Goal: Task Accomplishment & Management: Use online tool/utility

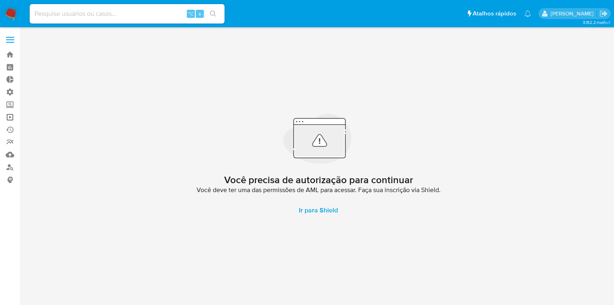
click at [12, 120] on link "Operações em massa" at bounding box center [48, 117] width 97 height 13
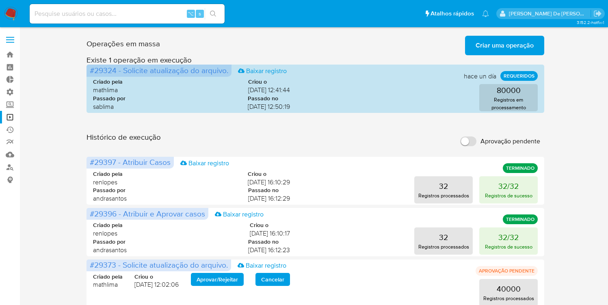
click at [465, 140] on input "Aprovação pendente" at bounding box center [468, 141] width 16 height 10
checkbox input "true"
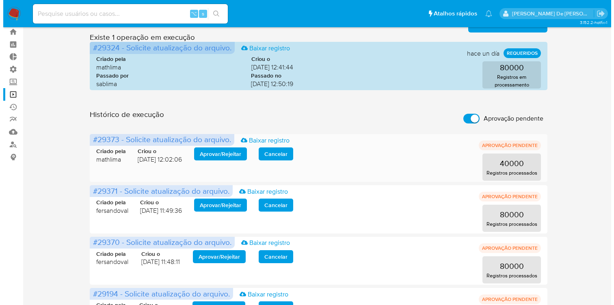
scroll to position [59, 0]
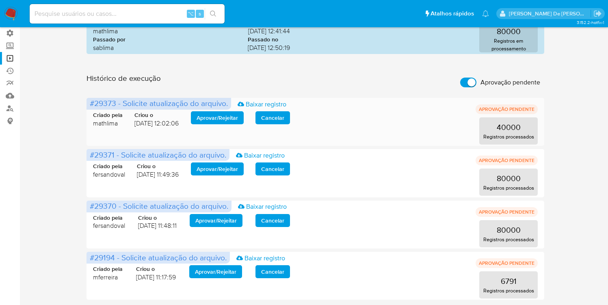
click at [223, 121] on span "Aprovar / Rejeitar" at bounding box center [217, 117] width 41 height 11
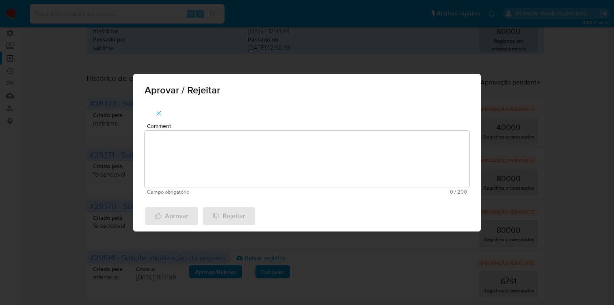
click at [220, 159] on textarea "Comment" at bounding box center [307, 159] width 325 height 57
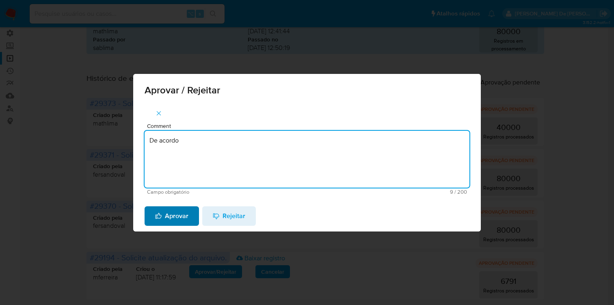
type textarea "De acordo"
click at [186, 221] on span "Aprovar" at bounding box center [171, 216] width 33 height 18
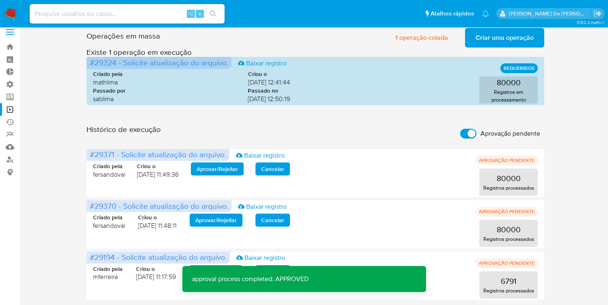
scroll to position [8, 0]
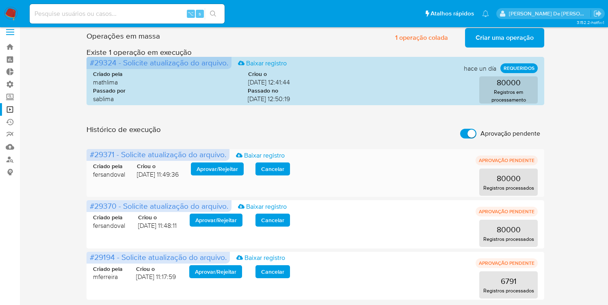
click at [213, 169] on span "Aprovar / Rejeitar" at bounding box center [217, 168] width 41 height 11
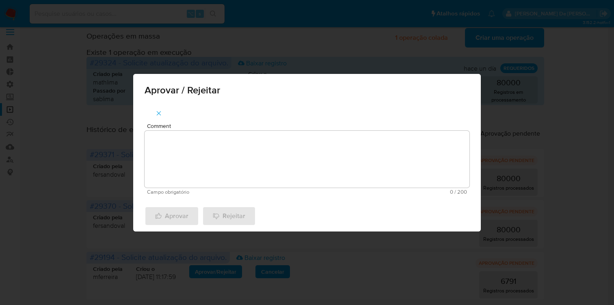
click at [65, 71] on div "Aprovar / Rejeitar Comment Campo obrigatório 0 / 200 200 caracteres restantes A…" at bounding box center [307, 152] width 614 height 305
click at [162, 115] on icon "button" at bounding box center [158, 113] width 7 height 7
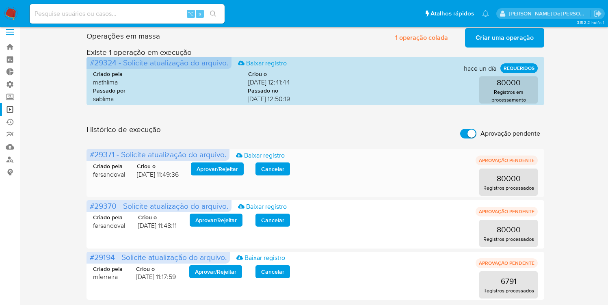
click at [233, 169] on span "Aprovar / Rejeitar" at bounding box center [217, 168] width 41 height 11
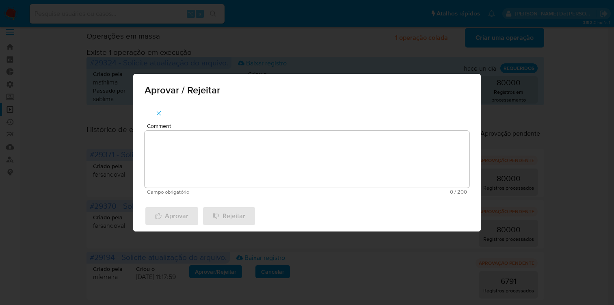
click at [255, 170] on textarea "Comment" at bounding box center [307, 159] width 325 height 57
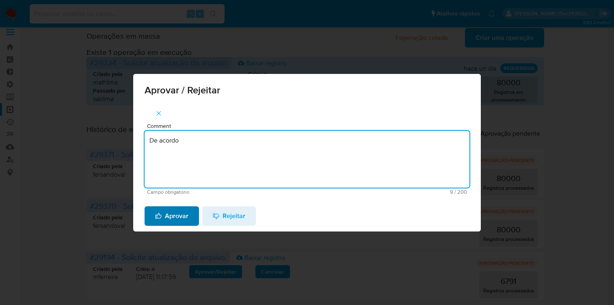
type textarea "De acordo"
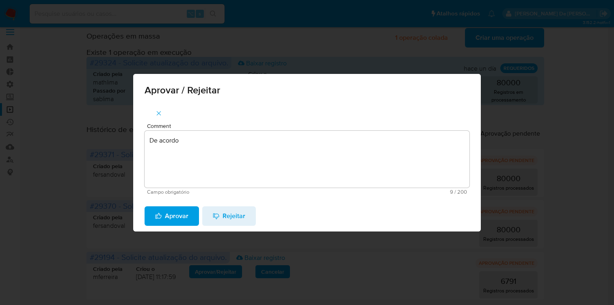
click at [186, 212] on span "Aprovar" at bounding box center [171, 216] width 33 height 18
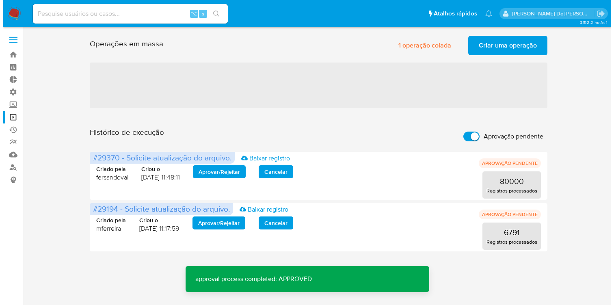
scroll to position [0, 0]
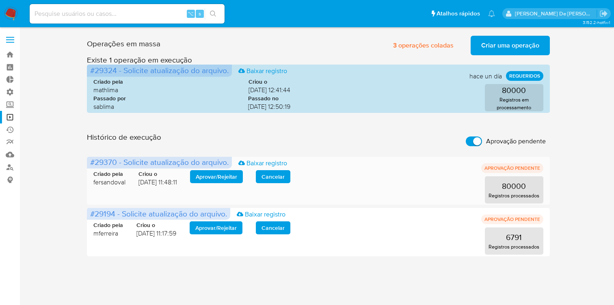
click at [209, 178] on span "Aprovar / Rejeitar" at bounding box center [216, 176] width 41 height 11
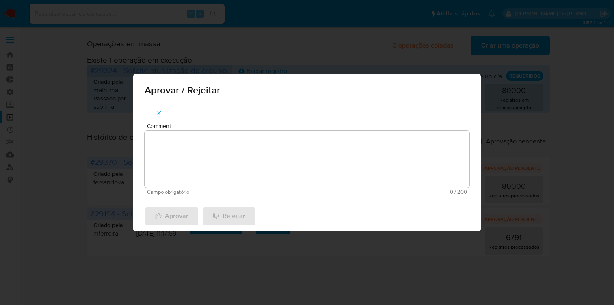
click at [209, 167] on textarea "Comment" at bounding box center [307, 159] width 325 height 57
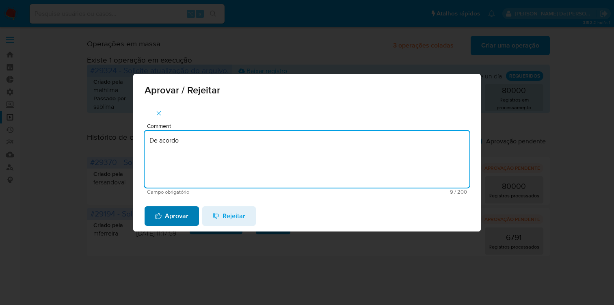
type textarea "De acordo"
click at [172, 222] on span "Aprovar" at bounding box center [171, 216] width 33 height 18
